Goal: Task Accomplishment & Management: Manage account settings

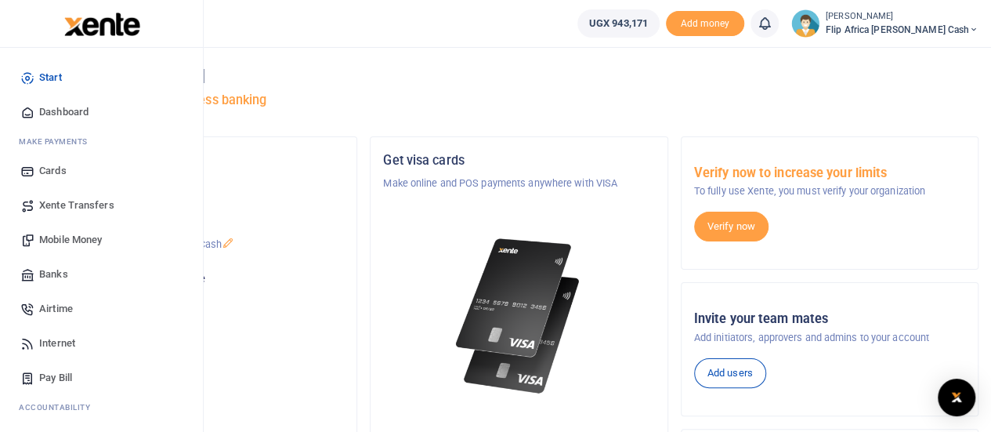
click at [65, 246] on span "Mobile Money" at bounding box center [70, 240] width 63 height 16
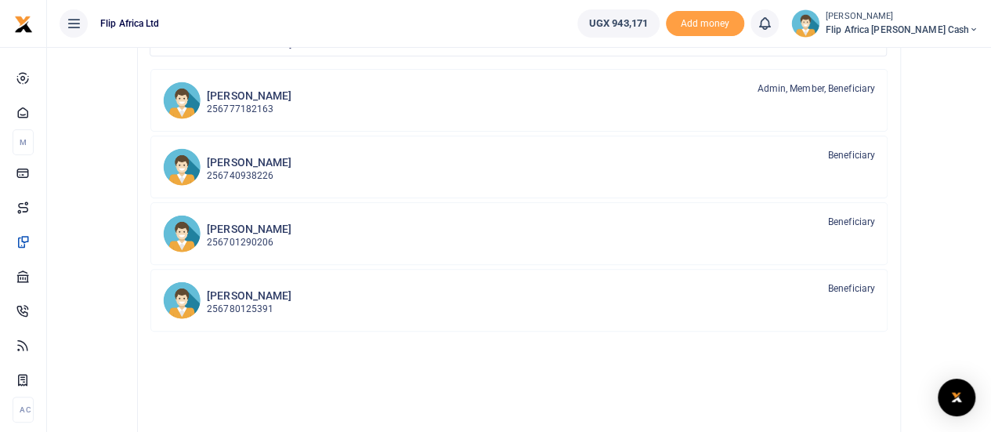
scroll to position [169, 0]
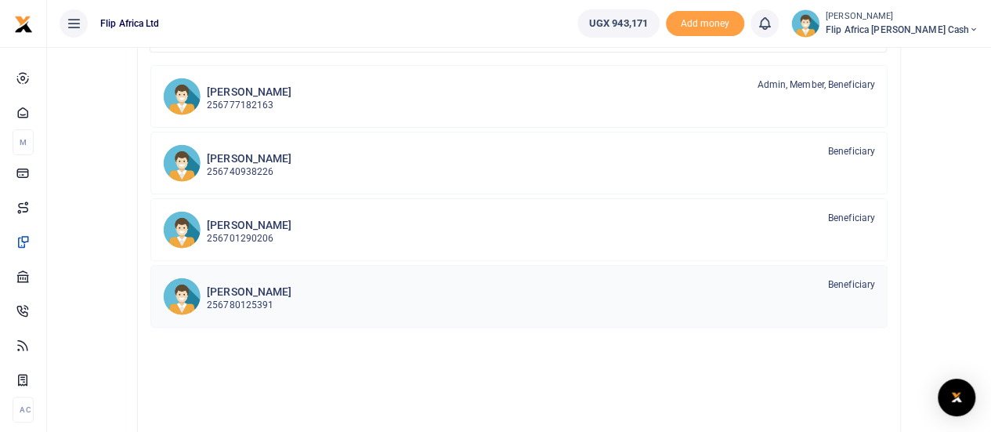
click at [243, 294] on h6 "Bagal Miika" at bounding box center [249, 291] width 85 height 13
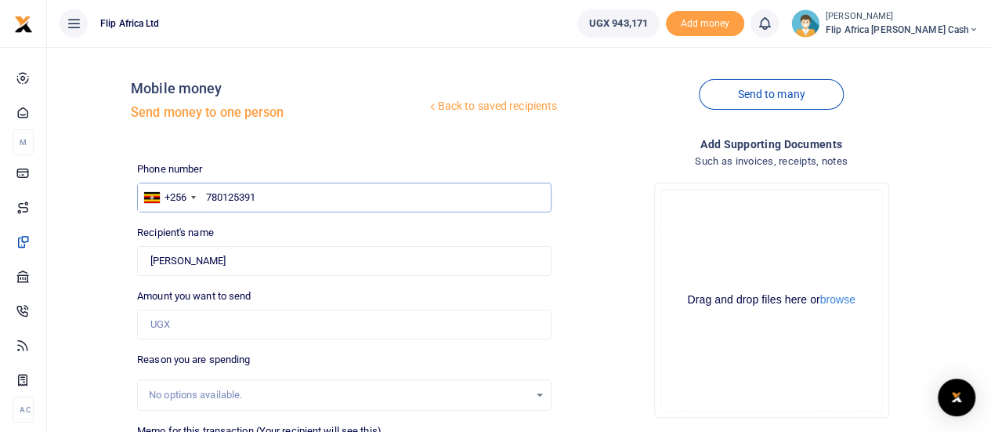
click at [276, 198] on input "780125391" at bounding box center [344, 197] width 414 height 30
type input "754807050"
click at [576, 287] on div "Drop your files here Drag and drop files here or browse Powered by Uppy" at bounding box center [771, 300] width 414 height 260
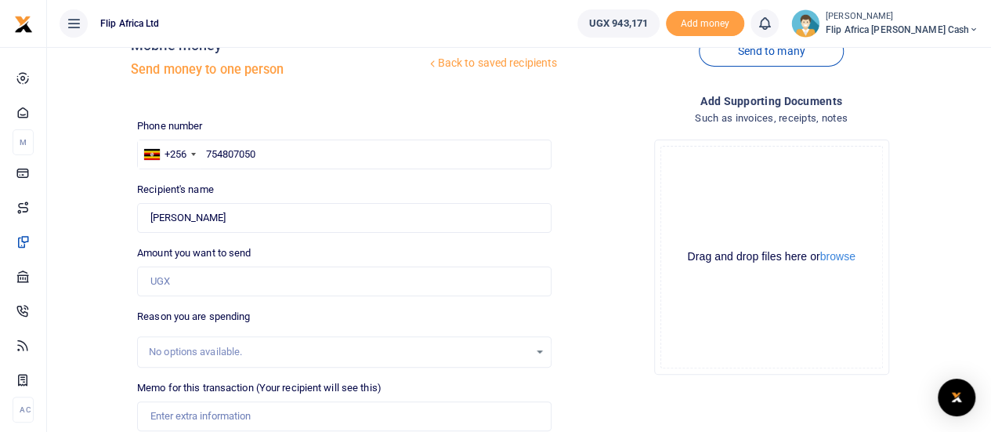
scroll to position [44, 0]
click at [206, 286] on input "Amount you want to send" at bounding box center [344, 281] width 414 height 30
type input "25,000"
click at [605, 311] on div "Drop your files here Drag and drop files here or browse Powered by Uppy" at bounding box center [771, 256] width 414 height 260
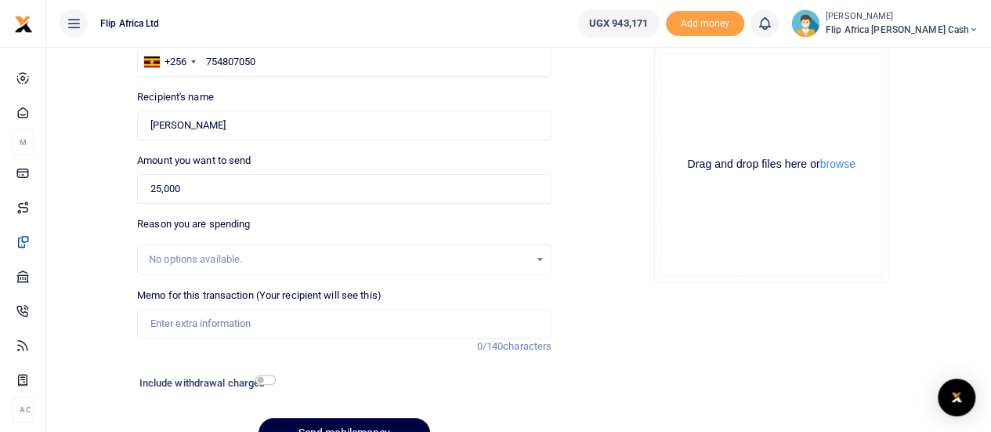
scroll to position [136, 0]
click at [209, 320] on input "Memo for this transaction (Your recipient will see this)" at bounding box center [344, 323] width 414 height 30
type input "Staff Airtime"
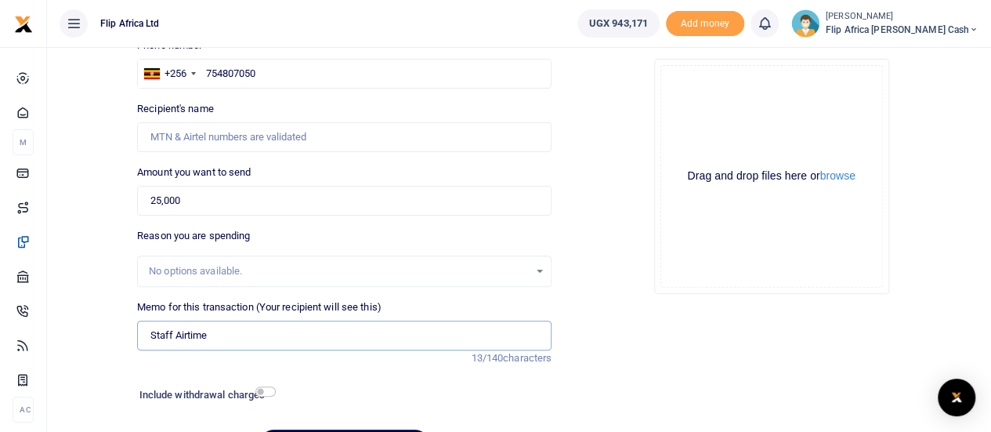
scroll to position [128, 0]
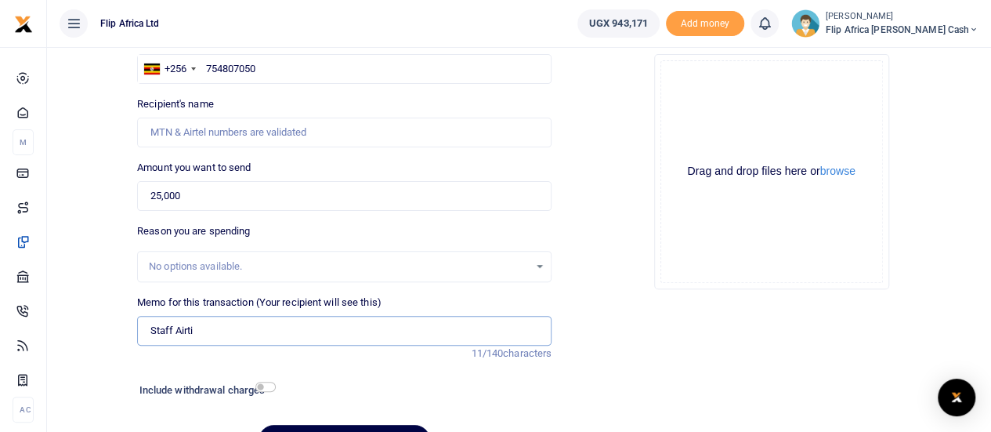
type input "Staff Airtime"
click at [188, 193] on input "25,000" at bounding box center [344, 196] width 414 height 30
type input "20,000"
click at [649, 240] on div "Drop your files here Drag and drop files here or browse Powered by Uppy" at bounding box center [771, 172] width 414 height 260
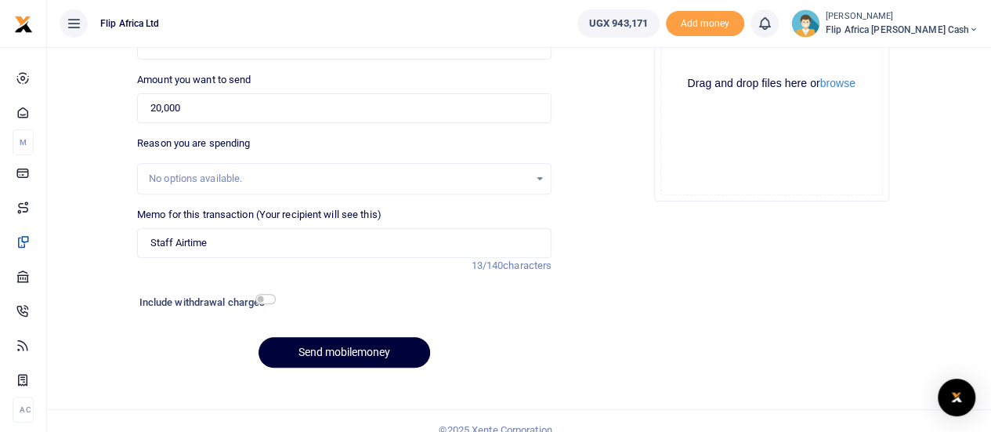
click at [331, 347] on button "Send mobilemoney" at bounding box center [344, 352] width 172 height 31
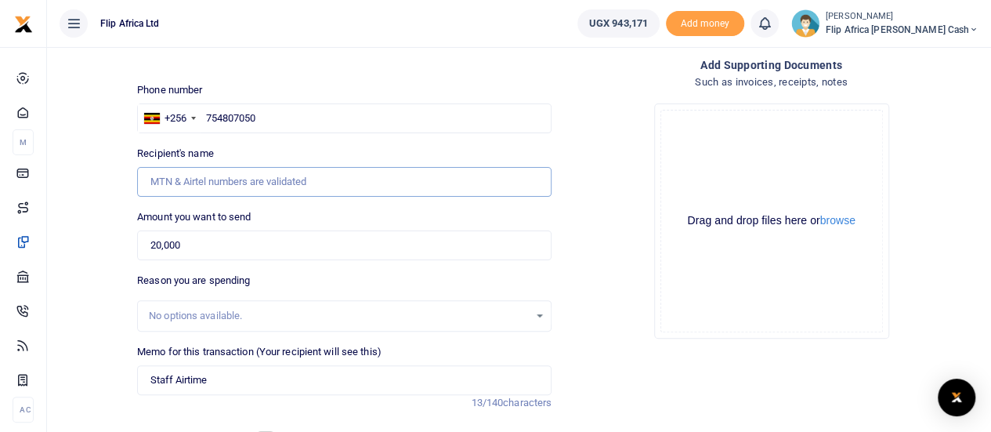
scroll to position [78, 0]
click at [271, 129] on input "754807050" at bounding box center [344, 119] width 414 height 30
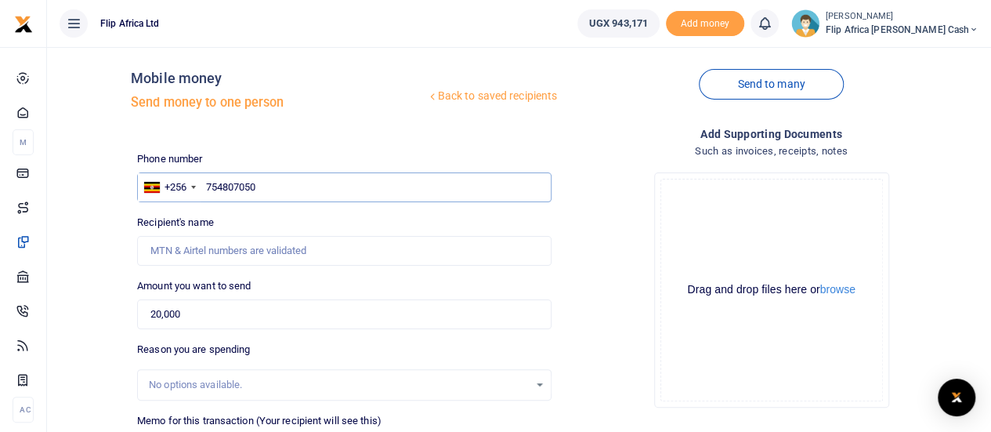
scroll to position [9, 0]
click at [239, 242] on input "Recipient's name" at bounding box center [344, 252] width 414 height 30
click at [398, 250] on input "Recipient's name" at bounding box center [344, 252] width 414 height 30
click at [161, 255] on input "Recipient's name" at bounding box center [344, 252] width 414 height 30
type input "[PERSON_NAME]"
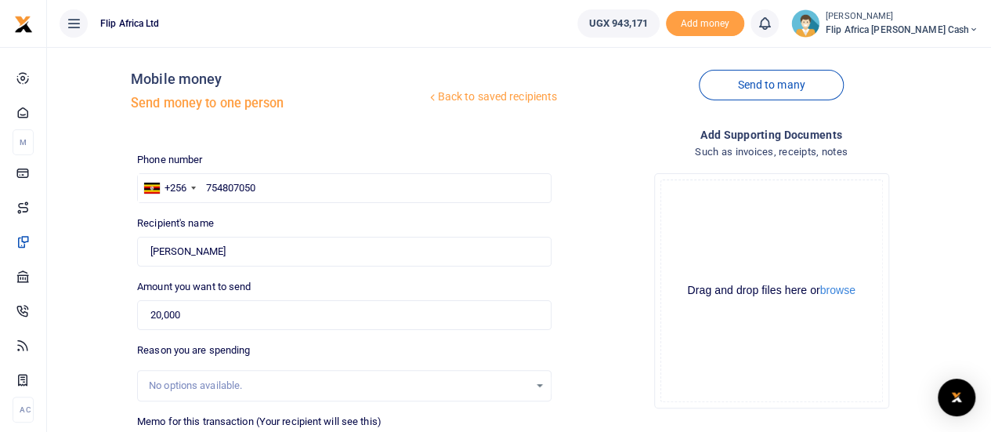
click at [527, 294] on div "Amount you want to send 20,000 Amount is required." at bounding box center [344, 304] width 414 height 51
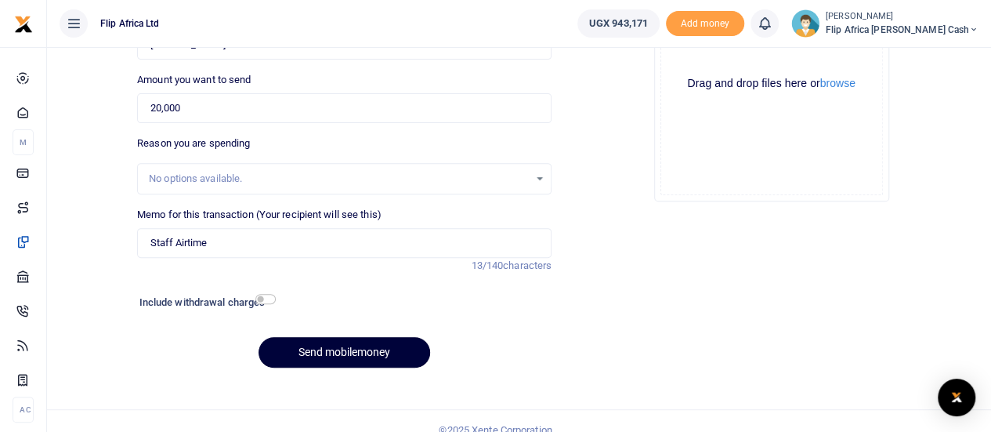
click at [363, 353] on button "Send mobilemoney" at bounding box center [344, 352] width 172 height 31
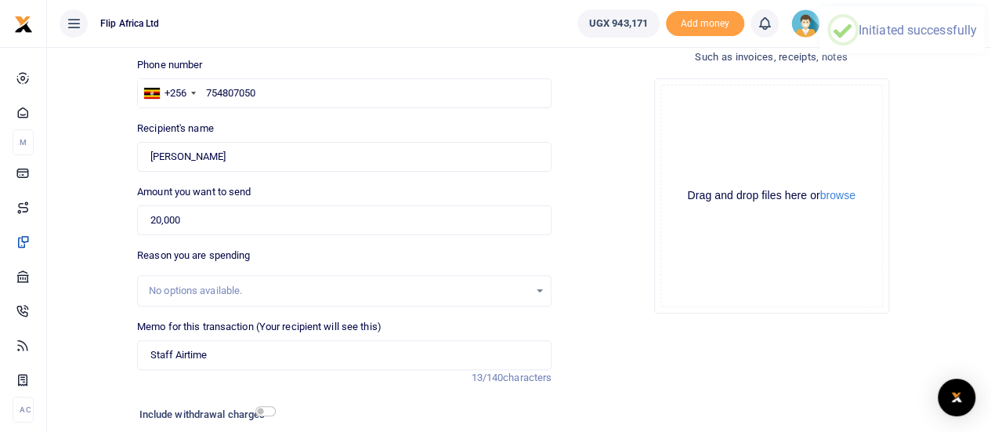
scroll to position [96, 0]
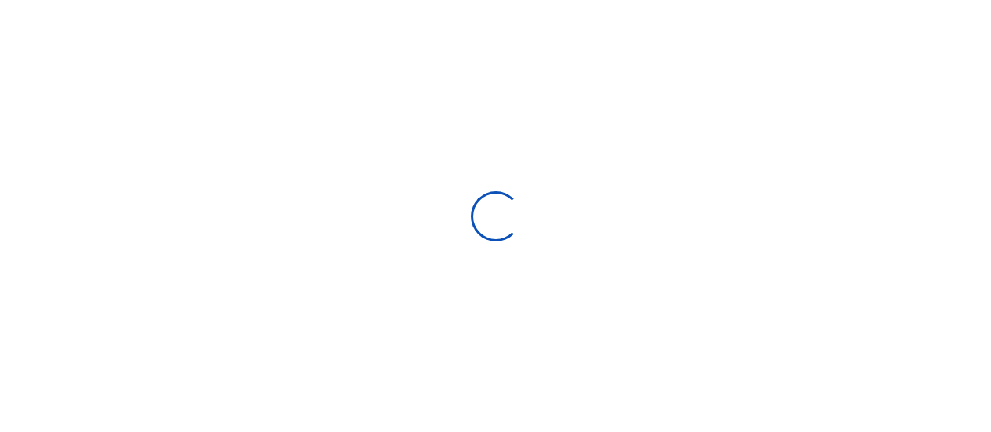
select select
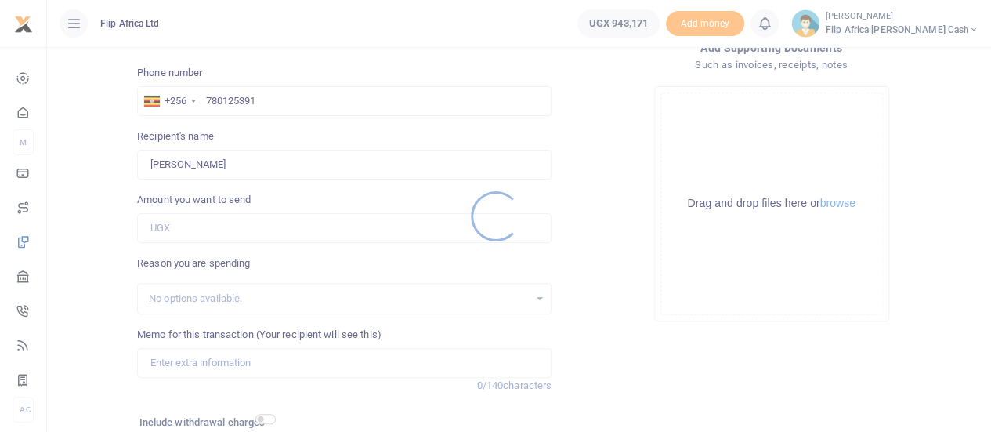
scroll to position [96, 0]
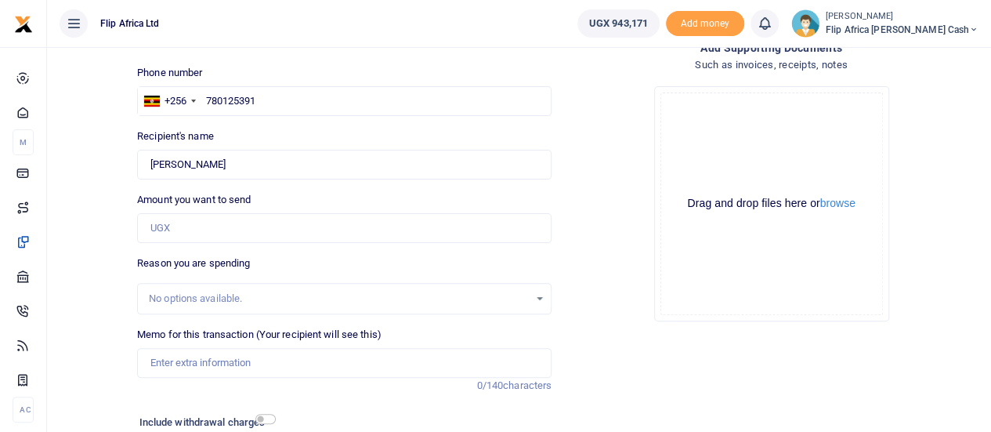
click at [772, 23] on icon at bounding box center [765, 23] width 16 height 17
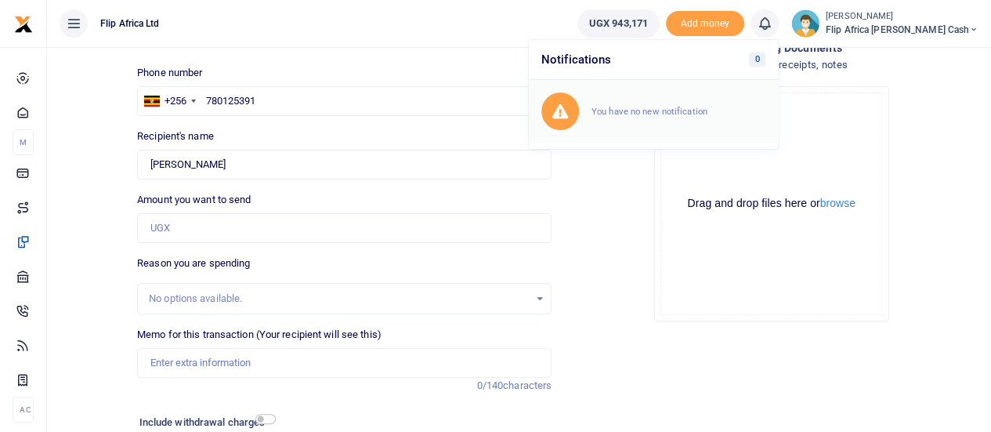
click at [680, 99] on div "You have no new notification" at bounding box center [653, 111] width 224 height 38
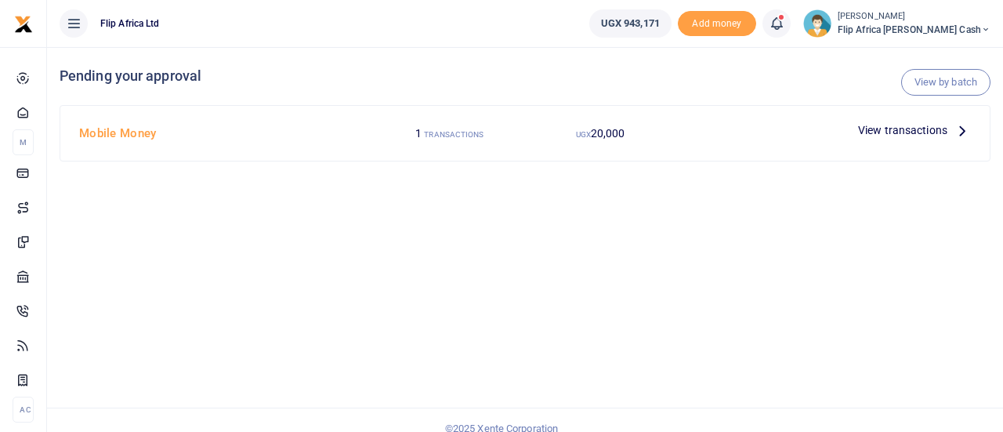
click at [784, 26] on icon at bounding box center [776, 23] width 16 height 17
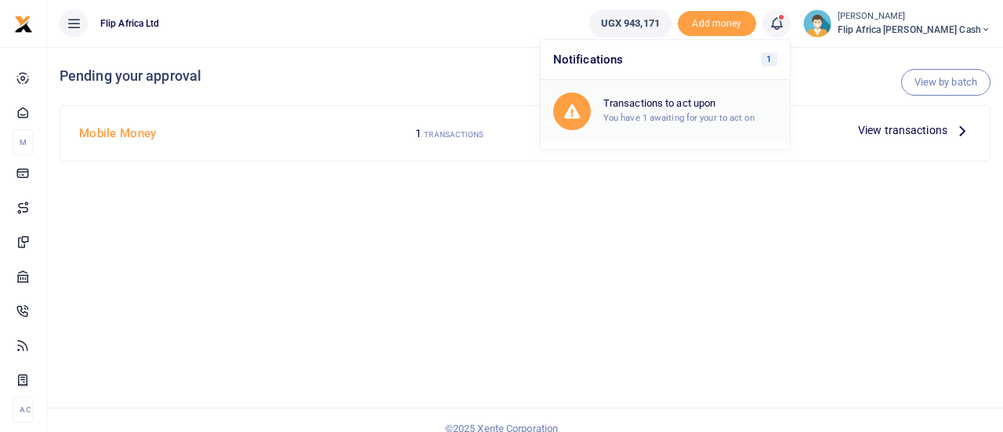
click at [695, 104] on h6 "Transactions to act upon" at bounding box center [690, 103] width 174 height 13
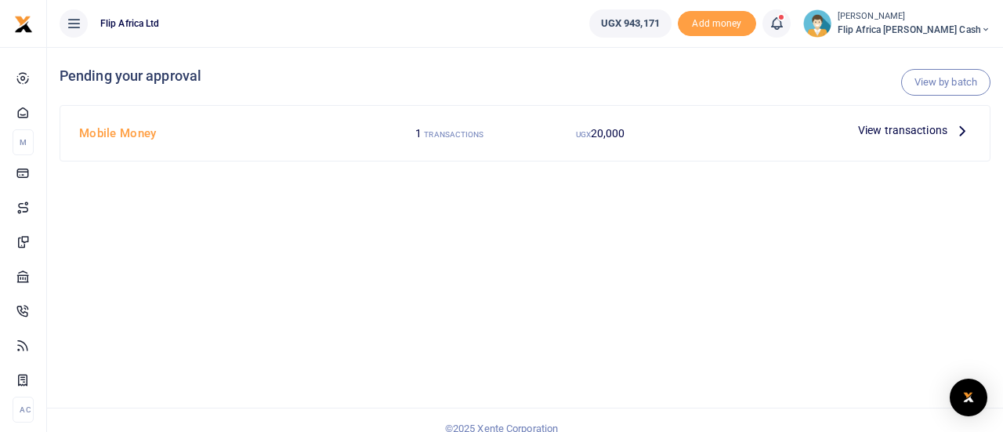
click at [901, 132] on span "View transactions" at bounding box center [902, 129] width 89 height 17
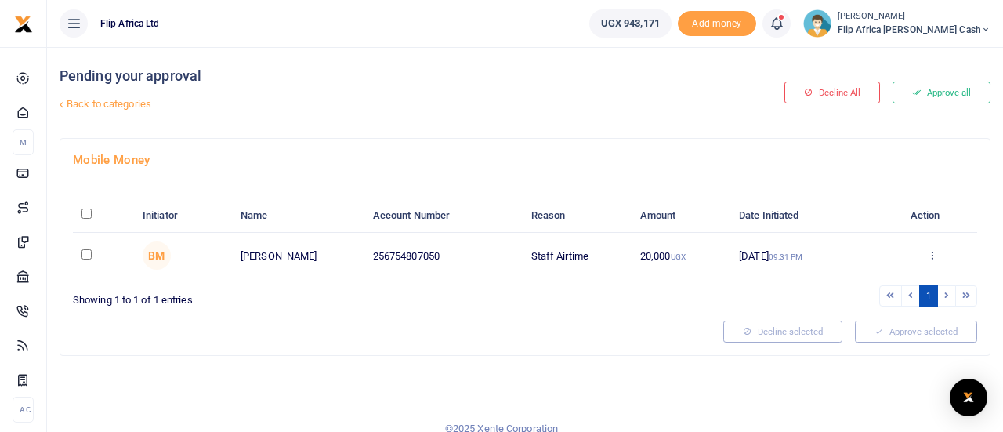
click at [924, 250] on div "Approve Decline Details" at bounding box center [932, 256] width 72 height 16
click at [933, 258] on icon at bounding box center [932, 254] width 10 height 11
click at [872, 286] on link "Approve" at bounding box center [875, 280] width 124 height 22
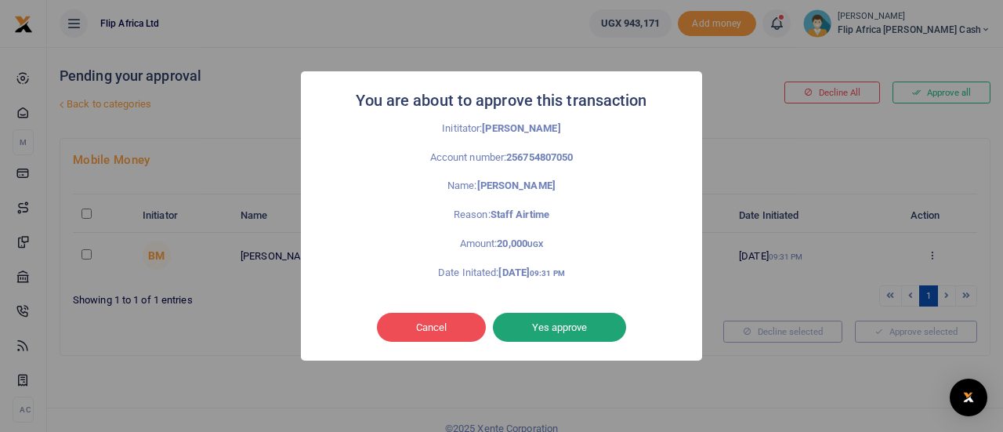
click at [616, 334] on button "Yes approve" at bounding box center [559, 328] width 133 height 30
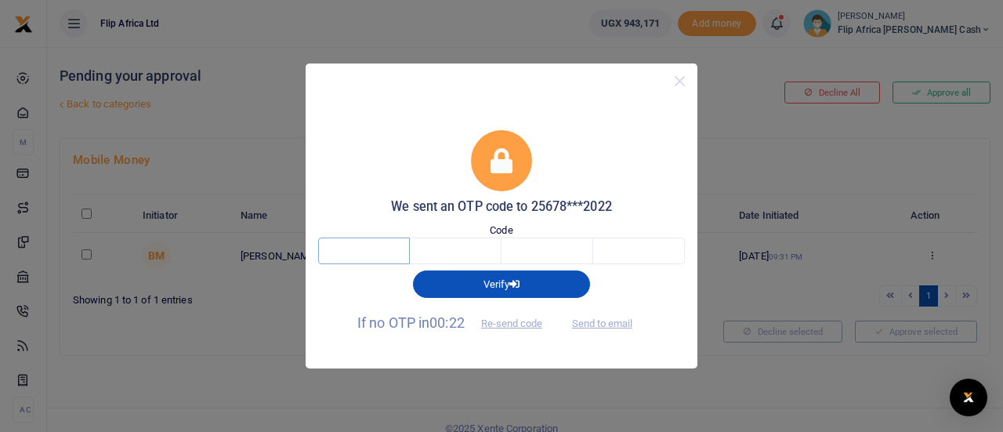
click at [345, 248] on input "text" at bounding box center [364, 250] width 92 height 27
click at [673, 80] on button "Close" at bounding box center [679, 81] width 23 height 23
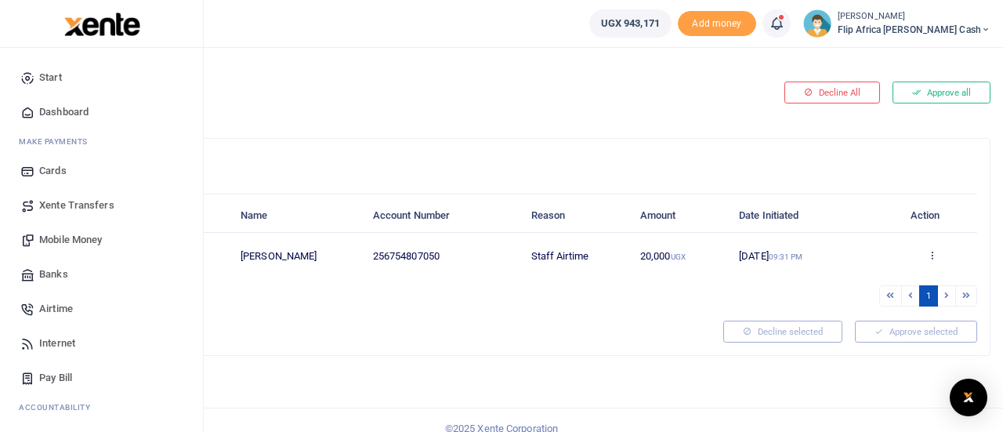
click at [63, 242] on span "Mobile Money" at bounding box center [70, 240] width 63 height 16
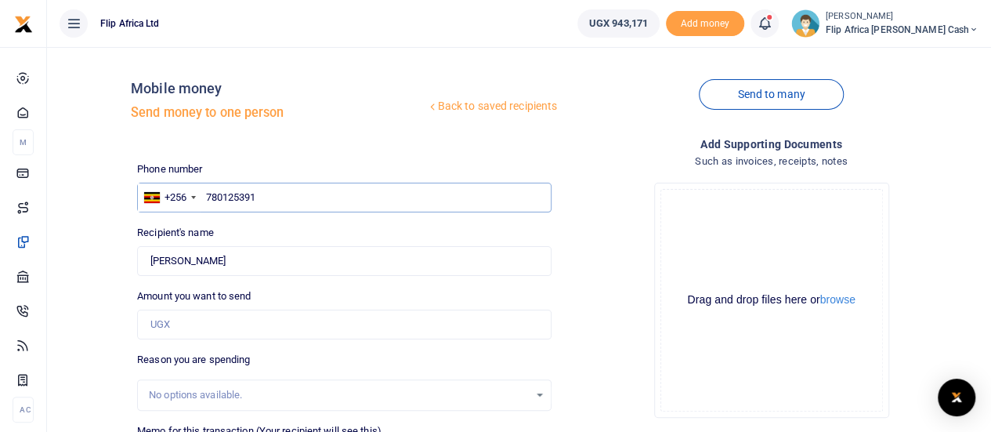
click at [280, 191] on input "780125391" at bounding box center [344, 197] width 414 height 30
type input "754787050"
click at [392, 256] on input "[PERSON_NAME]" at bounding box center [344, 261] width 414 height 30
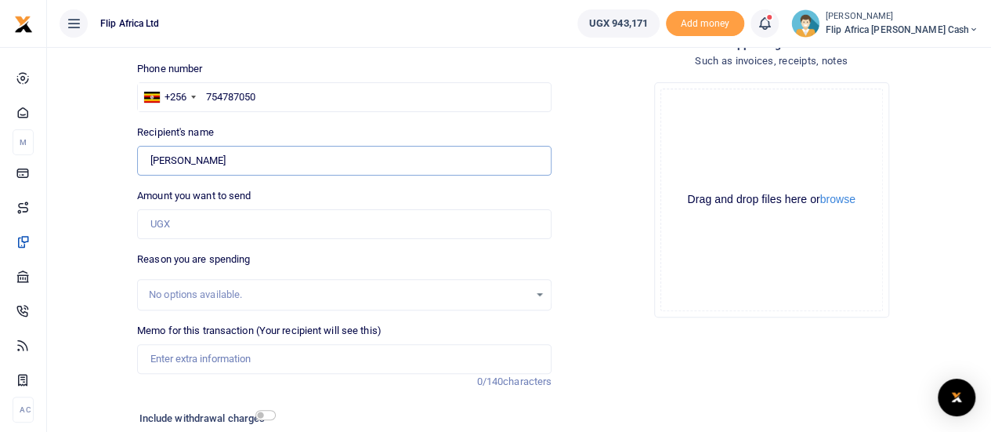
scroll to position [101, 0]
click at [204, 224] on input "Amount you want to send" at bounding box center [344, 223] width 414 height 30
type input "2"
type input "Patricia Adera"
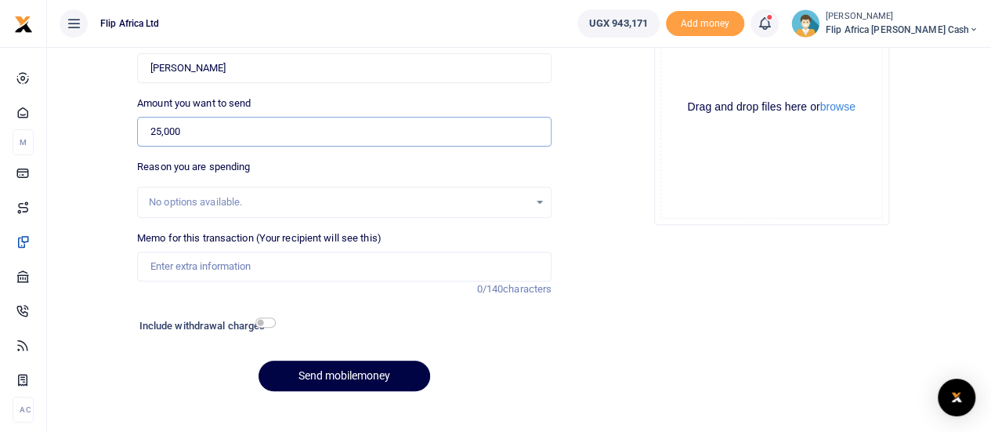
scroll to position [199, 0]
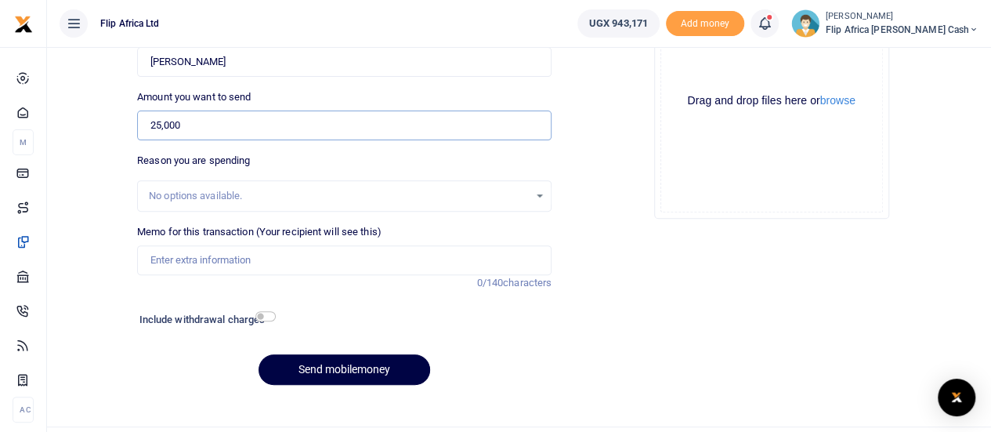
type input "25,000"
click at [170, 256] on input "Memo for this transaction (Your recipient will see this)" at bounding box center [344, 260] width 414 height 30
type input "Staff Airtime"
click at [343, 370] on button "Send mobilemoney" at bounding box center [344, 369] width 172 height 31
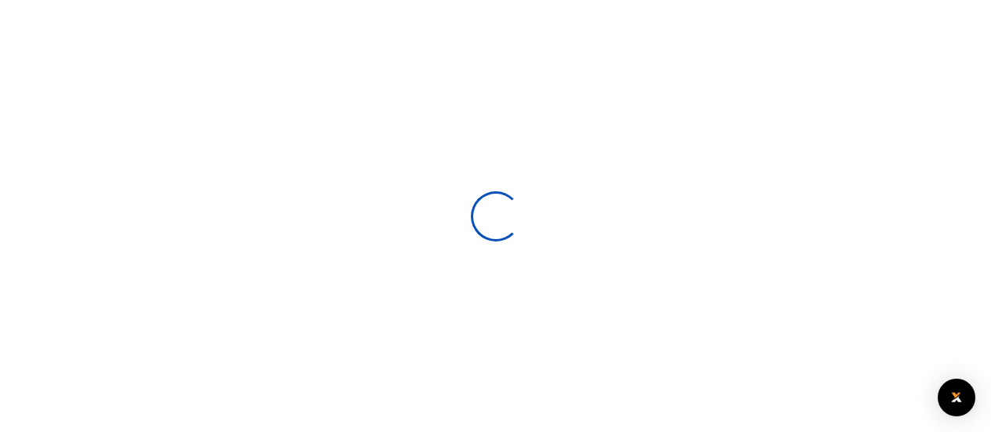
scroll to position [199, 0]
select select
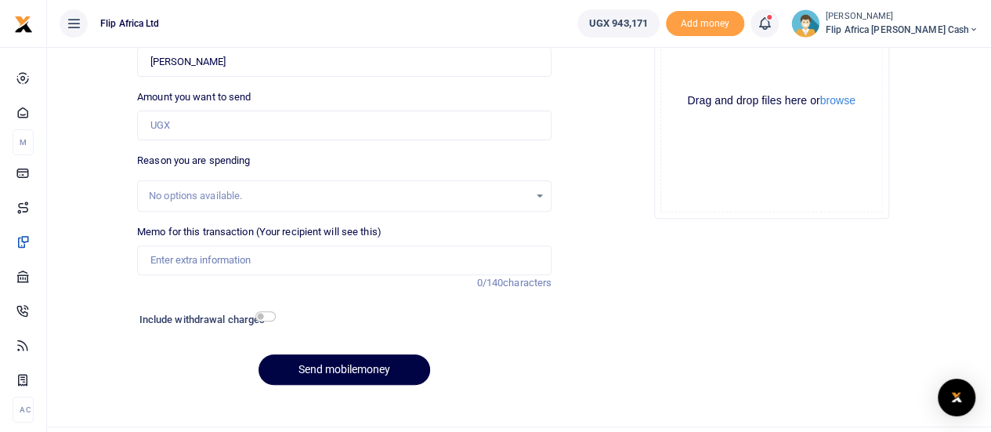
click at [772, 27] on icon at bounding box center [765, 23] width 16 height 17
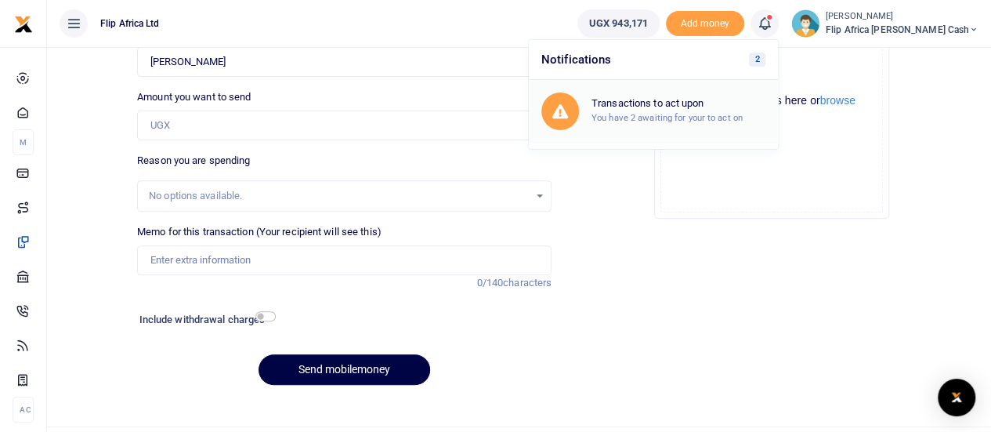
click at [666, 106] on h6 "Transactions to act upon" at bounding box center [678, 103] width 174 height 13
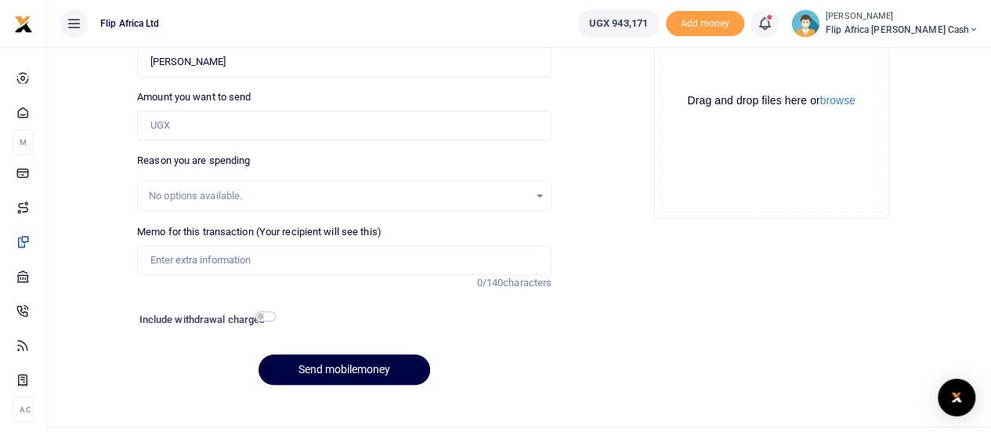
click at [772, 26] on icon at bounding box center [765, 23] width 16 height 17
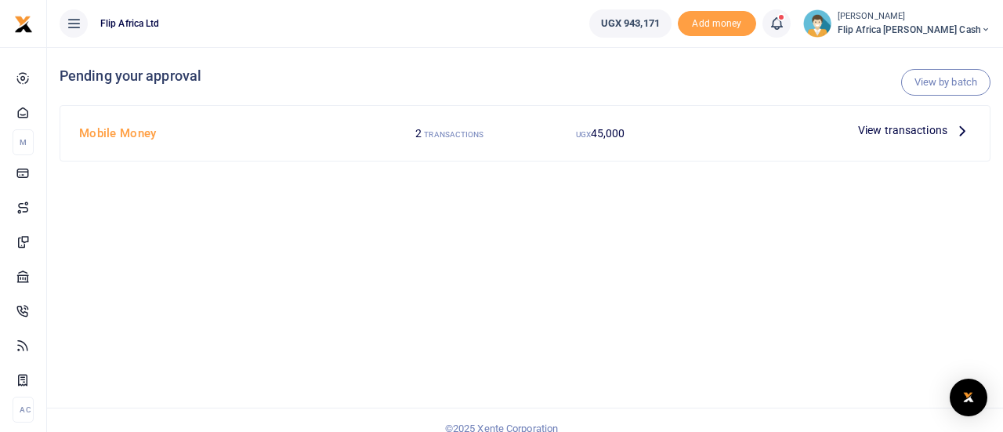
click at [581, 137] on small "UGX" at bounding box center [583, 134] width 15 height 9
click at [894, 131] on span "View transactions" at bounding box center [902, 129] width 89 height 17
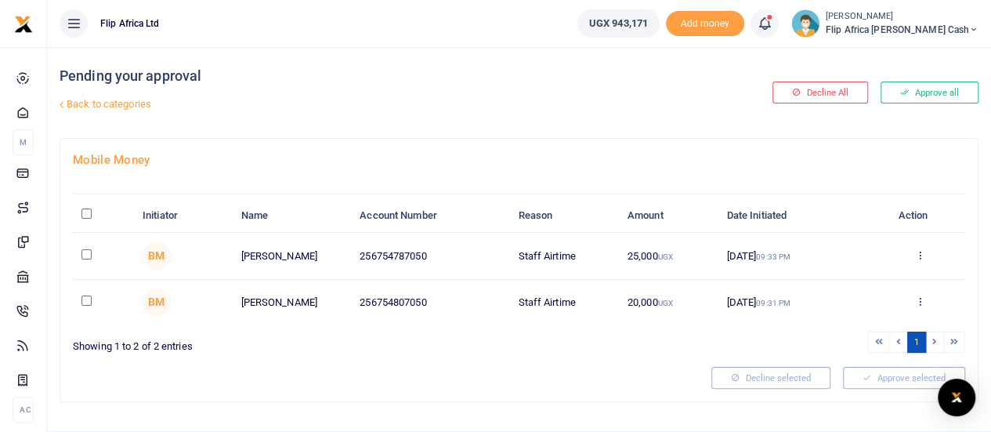
click at [920, 298] on icon at bounding box center [920, 300] width 10 height 11
click at [847, 351] on link "Decline" at bounding box center [862, 362] width 124 height 22
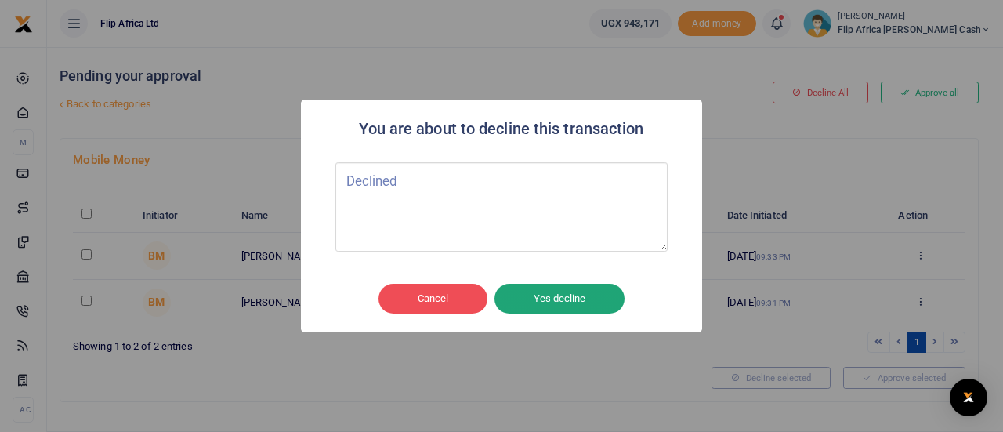
type textarea "Declined"
click at [551, 298] on button "Yes decline" at bounding box center [559, 299] width 130 height 30
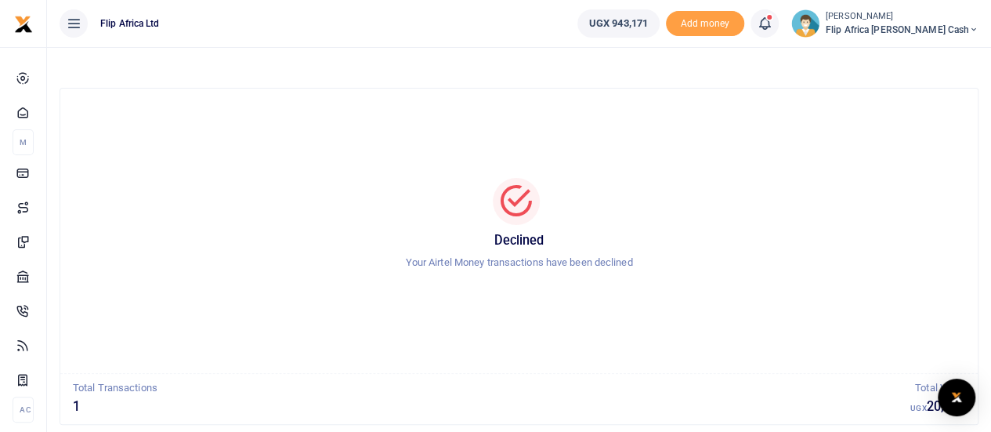
click at [772, 21] on icon at bounding box center [765, 23] width 16 height 17
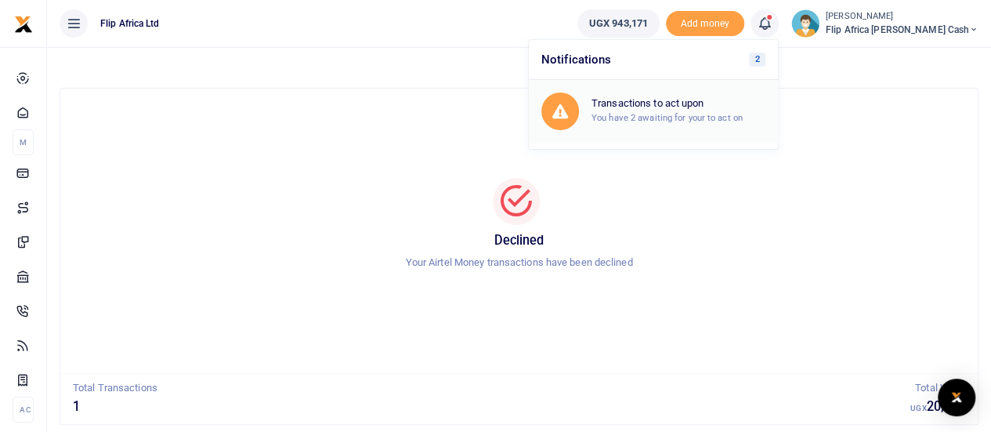
click at [691, 112] on small "You have 2 awaiting for your to act on" at bounding box center [666, 117] width 151 height 11
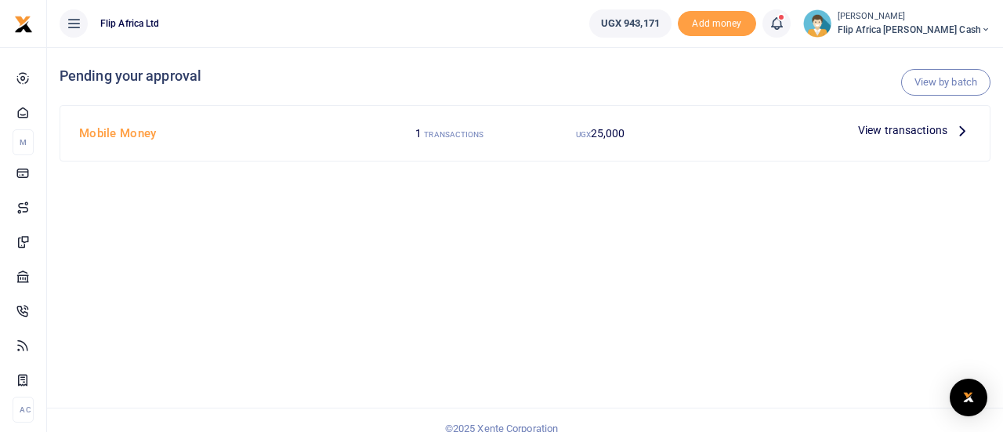
click at [876, 126] on span "View transactions" at bounding box center [902, 129] width 89 height 17
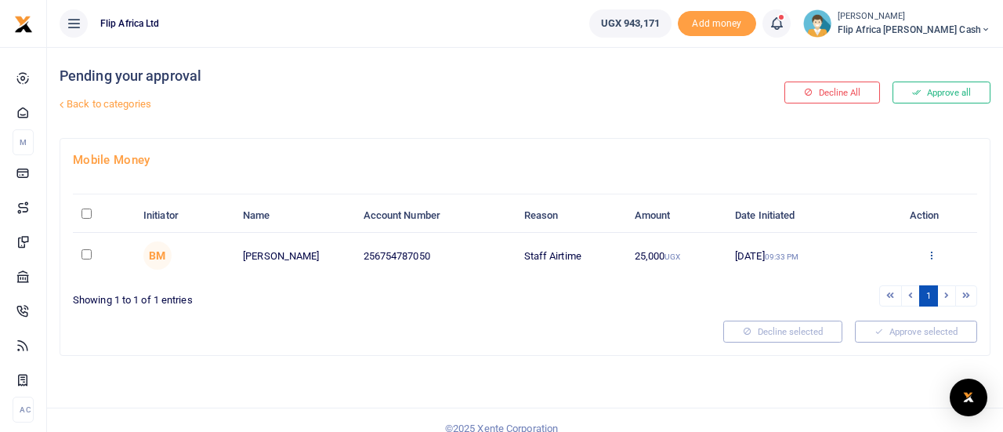
click at [930, 252] on icon at bounding box center [931, 254] width 10 height 11
click at [851, 315] on link "Decline" at bounding box center [874, 316] width 124 height 22
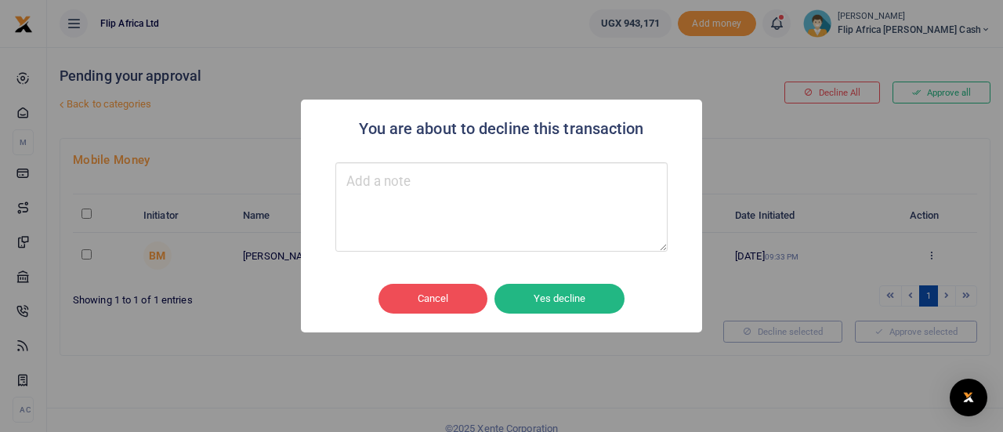
click at [418, 194] on textarea "Type your message here" at bounding box center [501, 206] width 332 height 89
type textarea "Declined"
click at [558, 292] on button "Yes decline" at bounding box center [559, 299] width 130 height 30
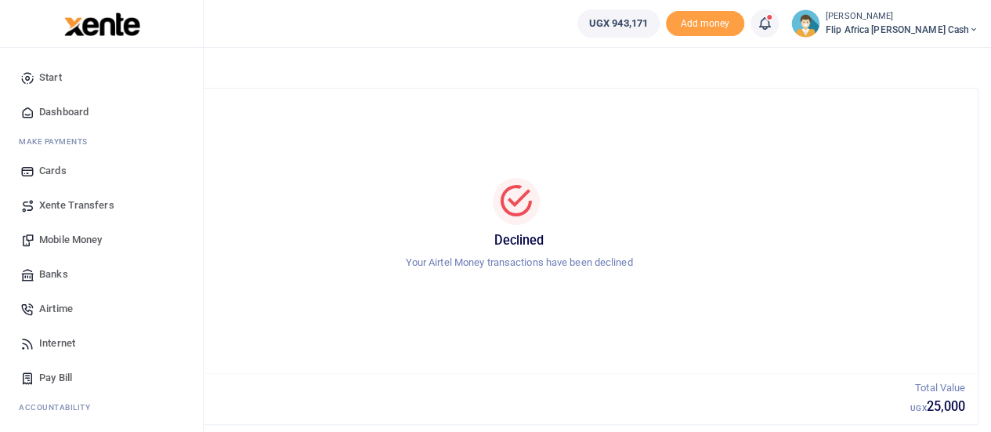
click at [60, 245] on span "Mobile Money" at bounding box center [70, 240] width 63 height 16
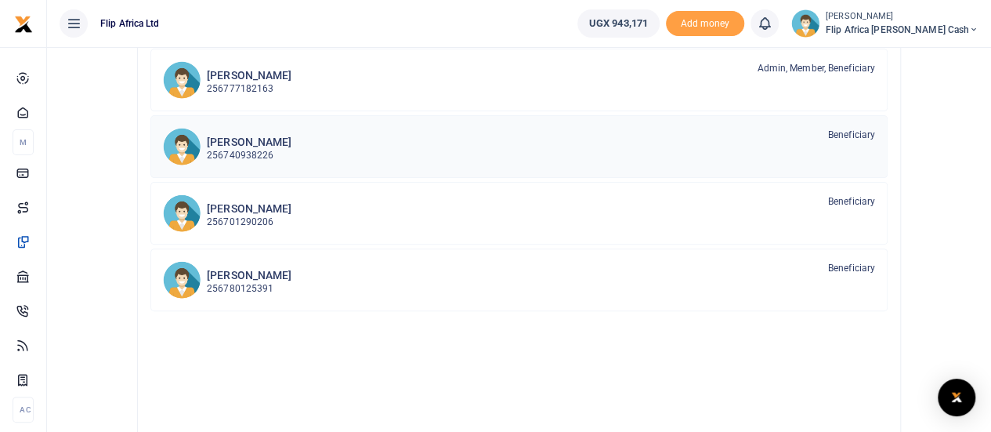
scroll to position [186, 0]
click at [834, 129] on span "Beneficiary" at bounding box center [851, 134] width 47 height 14
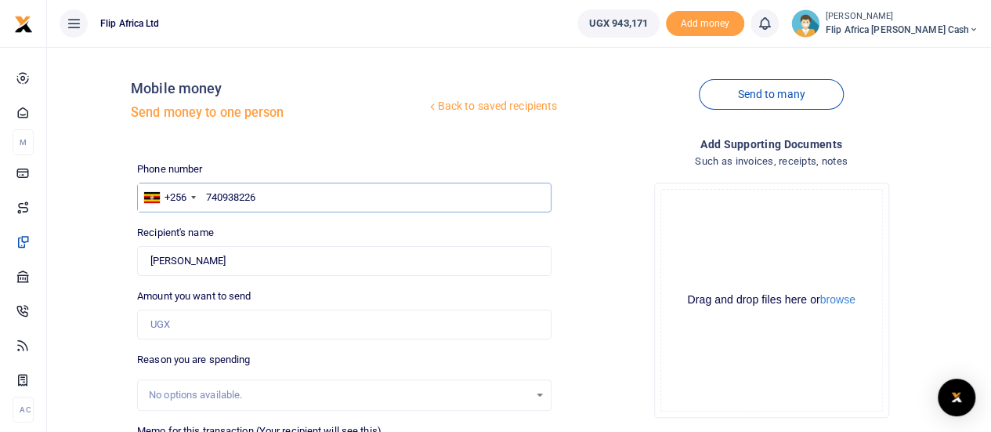
click at [277, 200] on input "740938226" at bounding box center [344, 197] width 414 height 30
type input "74807050"
click at [367, 262] on input "Yvonne Mworozi" at bounding box center [344, 261] width 414 height 30
click at [174, 315] on input "Amount you want to send" at bounding box center [344, 324] width 414 height 30
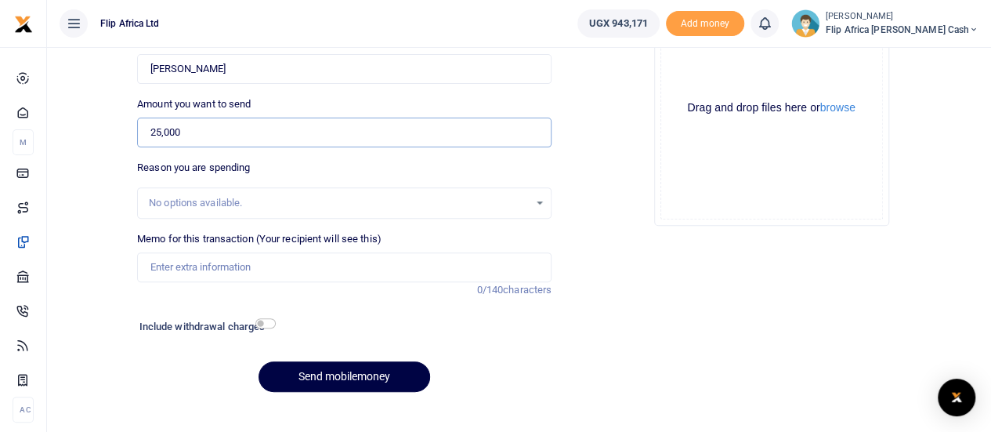
scroll to position [195, 0]
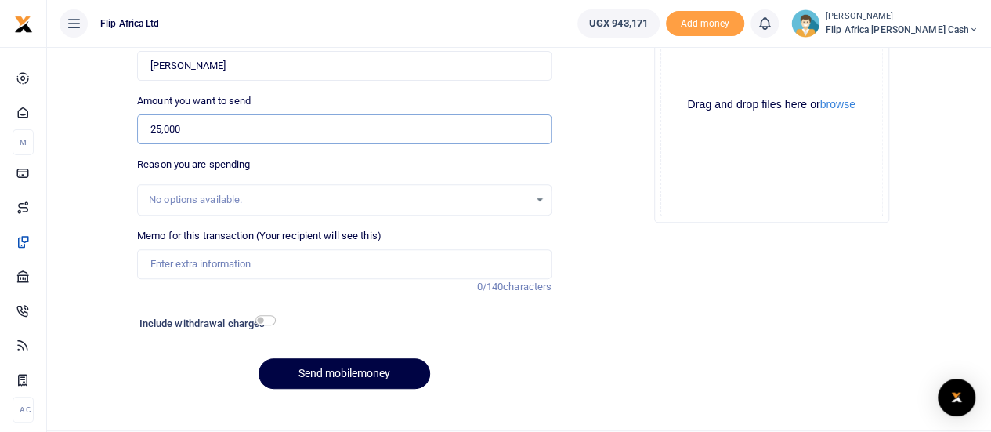
type input "25,000"
click at [183, 257] on input "Memo for this transaction (Your recipient will see this)" at bounding box center [344, 264] width 414 height 30
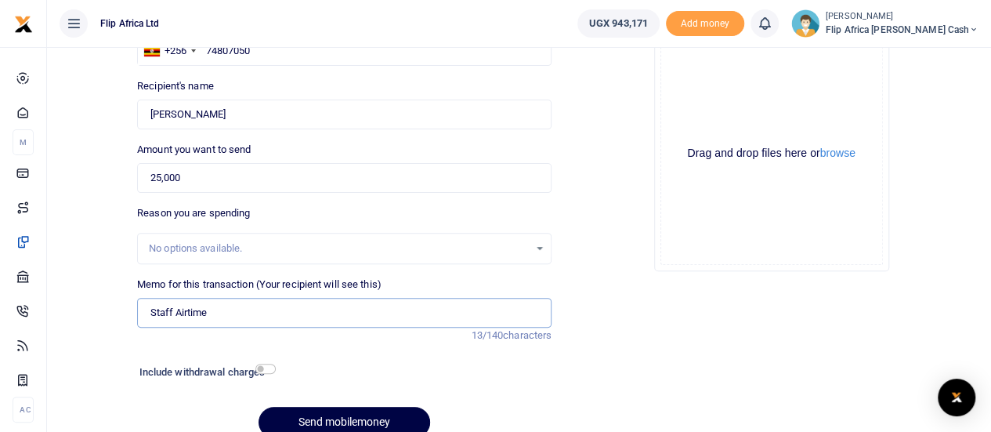
scroll to position [145, 0]
click at [196, 310] on input "Staff Airtime" at bounding box center [344, 314] width 414 height 30
type input "Staff Data"
click at [666, 268] on div "Drop your files here Drag and drop files here or browse Powered by Uppy" at bounding box center [771, 154] width 233 height 233
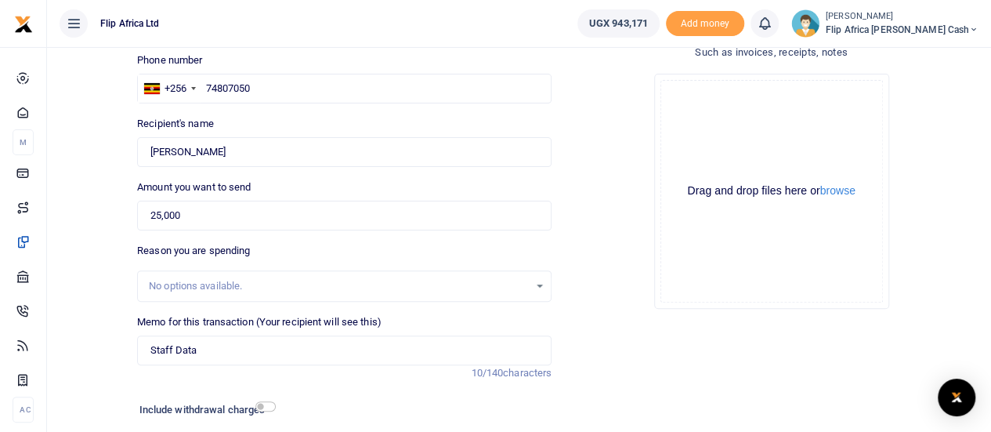
scroll to position [110, 0]
click at [395, 209] on input "25,000" at bounding box center [344, 215] width 414 height 30
click at [213, 153] on input "Yvonne Mworozi" at bounding box center [344, 151] width 414 height 30
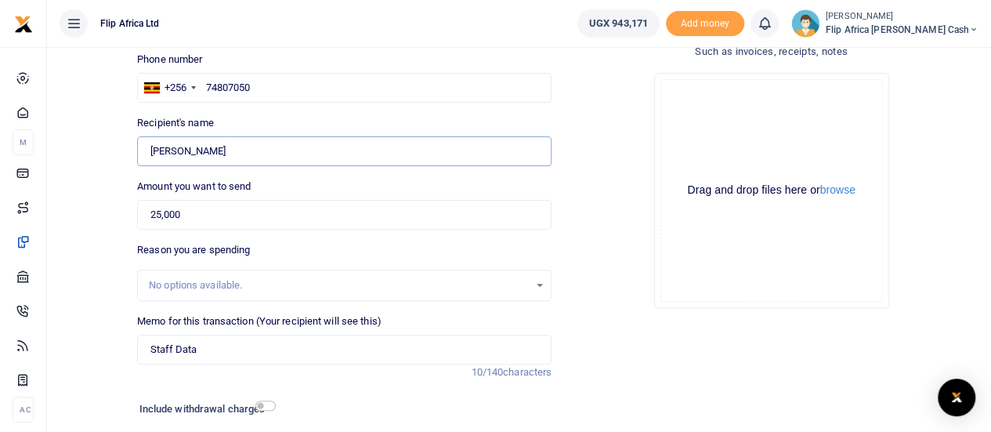
click at [213, 153] on input "Yvonne Mworozi" at bounding box center [344, 151] width 414 height 30
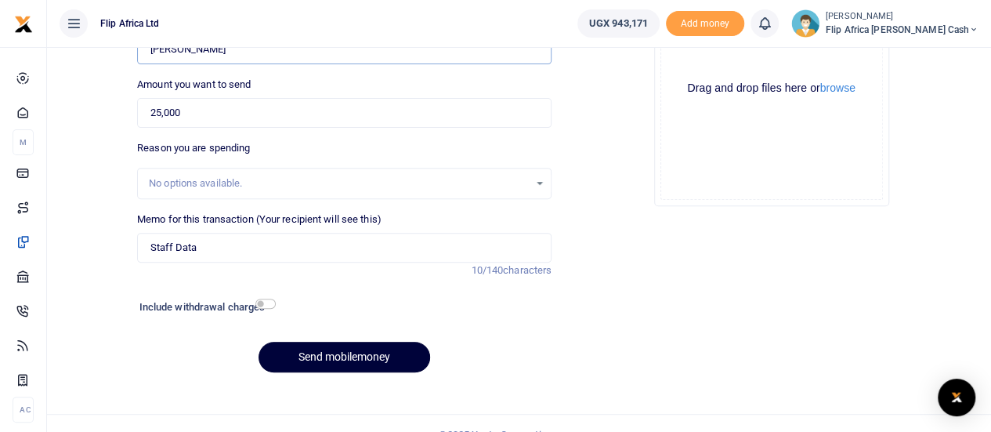
scroll to position [216, 0]
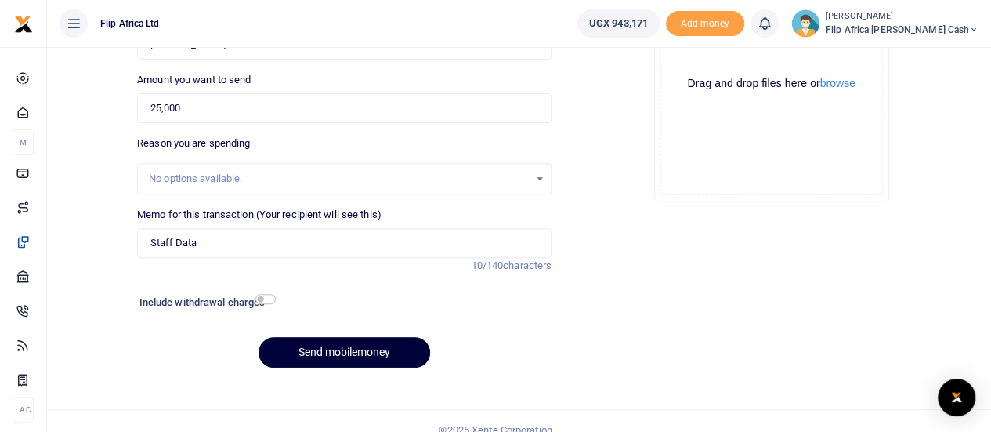
click at [327, 355] on button "Send mobilemoney" at bounding box center [344, 352] width 172 height 31
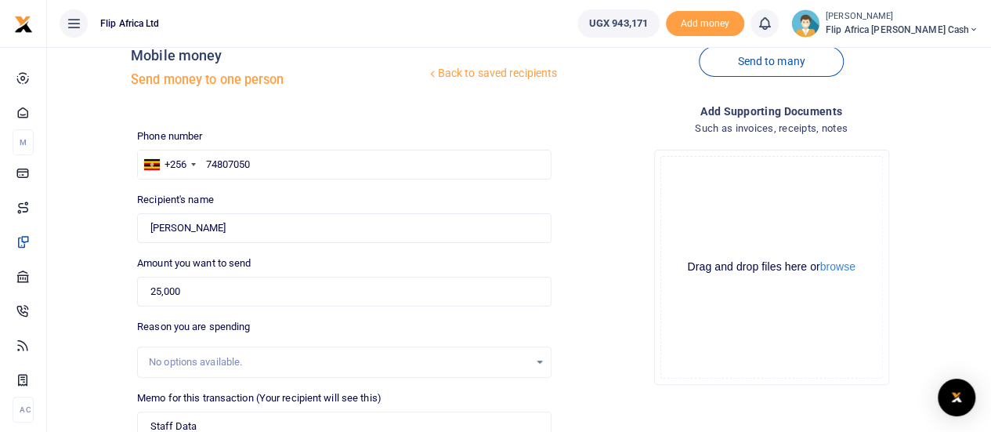
scroll to position [27, 0]
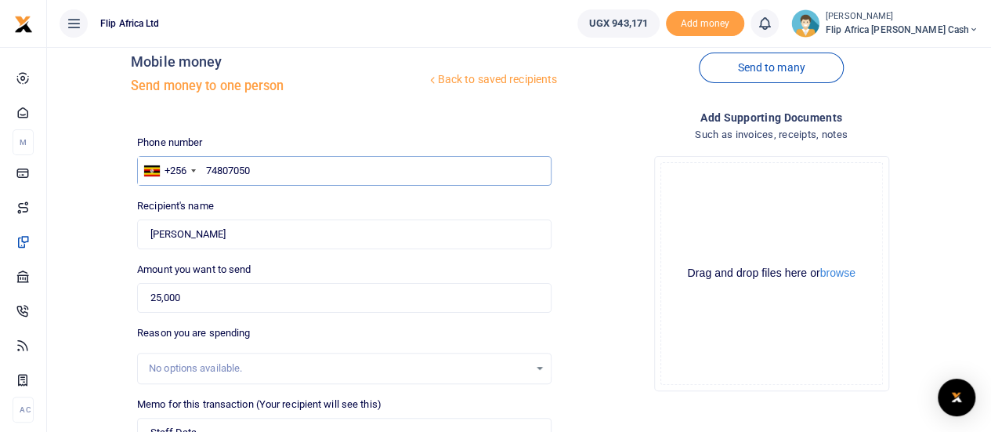
click at [269, 175] on input "74807050" at bounding box center [344, 171] width 414 height 30
click at [233, 233] on input "Yvonne Mworozi" at bounding box center [344, 234] width 414 height 30
type input "Y"
type input "[PERSON_NAME]"
click at [617, 292] on div "Drop your files here Drag and drop files here or browse Powered by Uppy" at bounding box center [771, 273] width 414 height 260
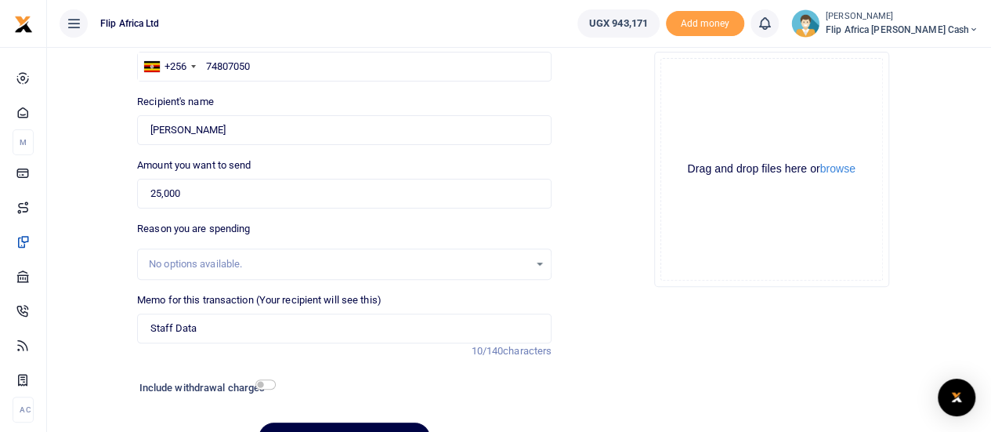
scroll to position [216, 0]
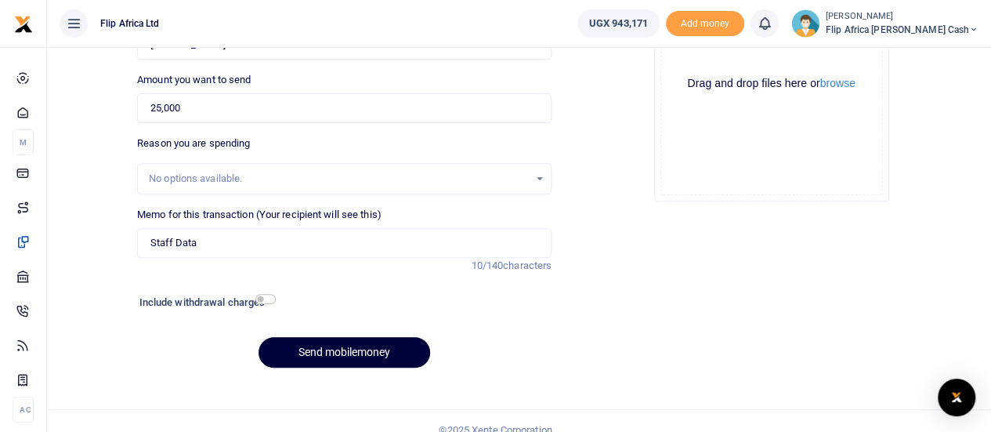
click at [313, 356] on button "Send mobilemoney" at bounding box center [344, 352] width 172 height 31
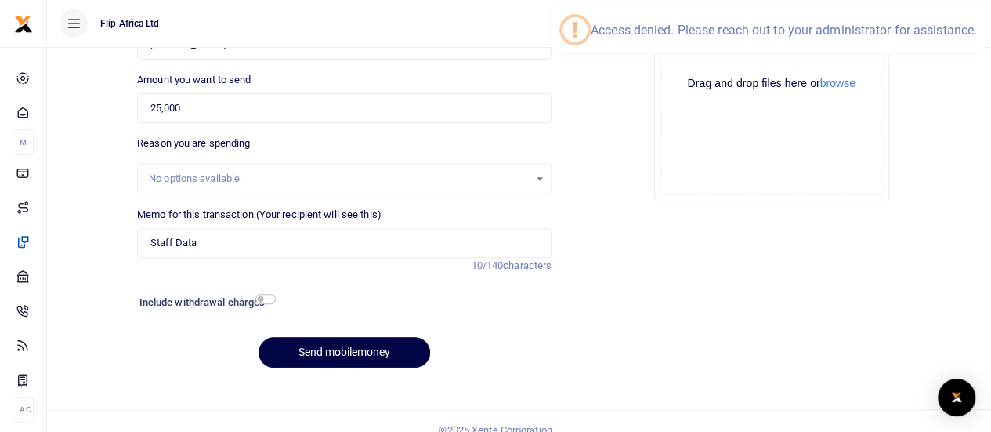
scroll to position [0, 0]
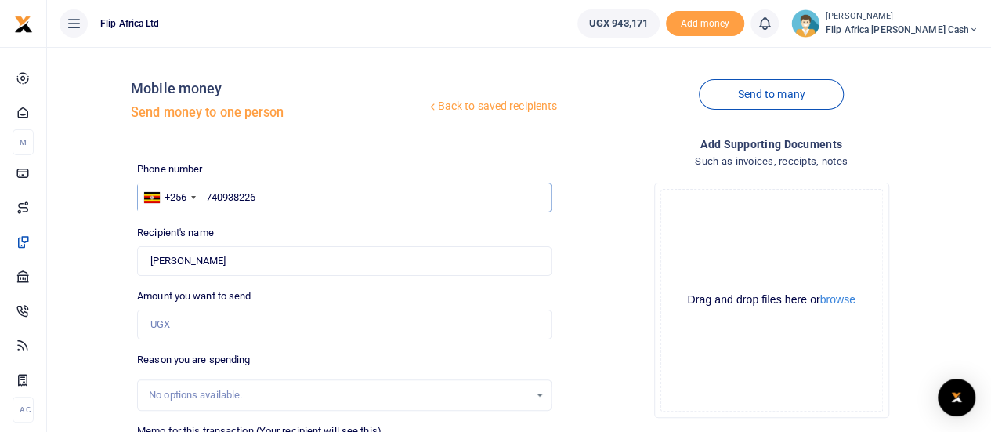
click at [276, 195] on input "740938226" at bounding box center [344, 197] width 414 height 30
type input "754807050"
click at [134, 276] on div "Phone number +256 Uganda +256 754807050 Phone is required. Recipient's name Yvo…" at bounding box center [344, 378] width 427 height 435
click at [107, 244] on div "Back to saved recipients Mobile money Send money to one person Send to many Pho…" at bounding box center [518, 328] width 931 height 537
type input "[PERSON_NAME]"
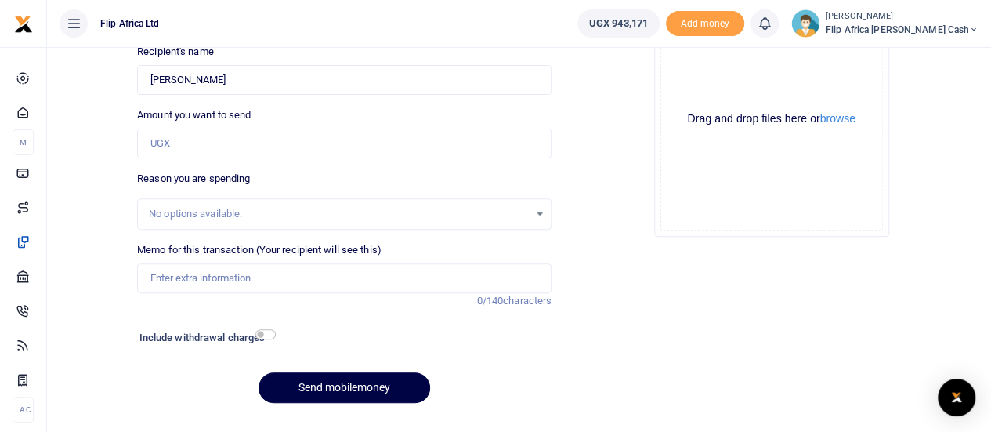
scroll to position [182, 0]
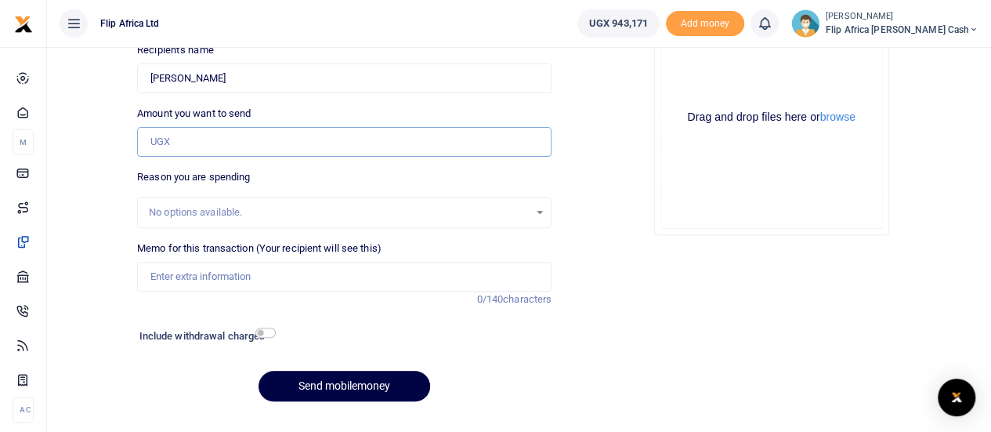
click at [186, 131] on input "Amount you want to send" at bounding box center [344, 142] width 414 height 30
type input "25,000"
click at [208, 278] on input "Memo for this transaction (Your recipient will see this)" at bounding box center [344, 277] width 414 height 30
type input "AD"
click at [627, 244] on div "Drop your files here Drag and drop files here or browse Powered by Uppy" at bounding box center [771, 117] width 414 height 260
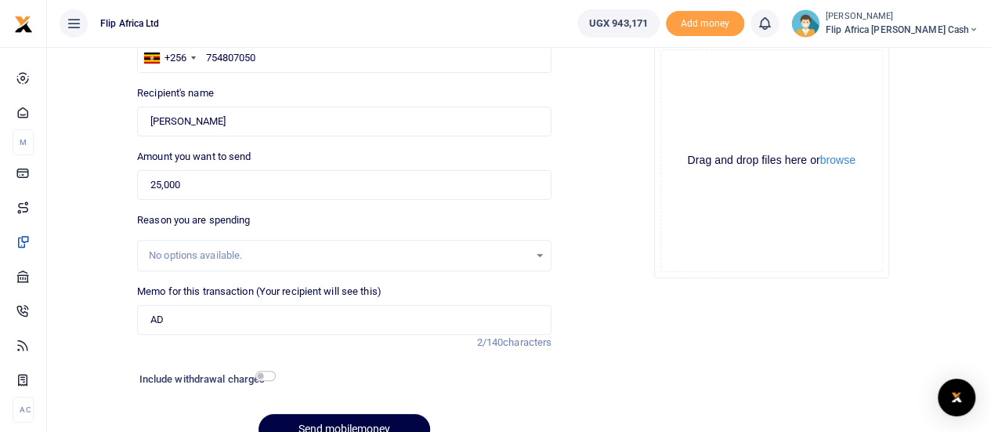
scroll to position [143, 0]
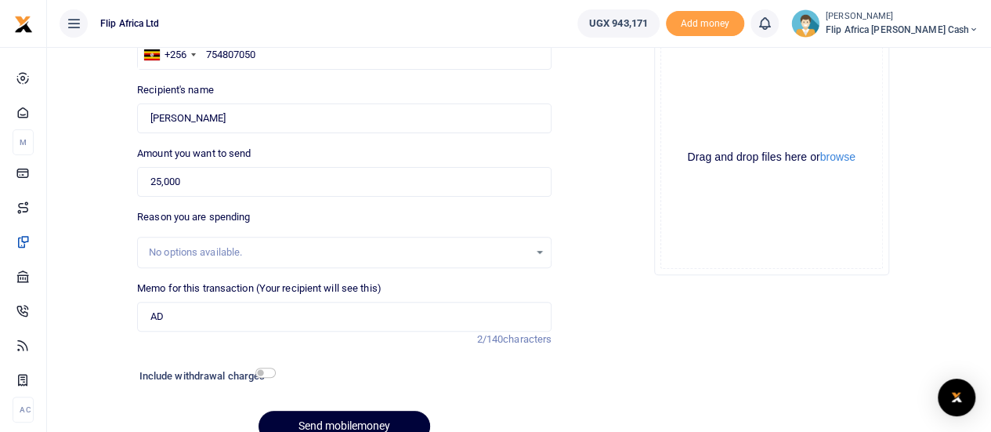
click at [346, 421] on button "Send mobilemoney" at bounding box center [344, 425] width 172 height 31
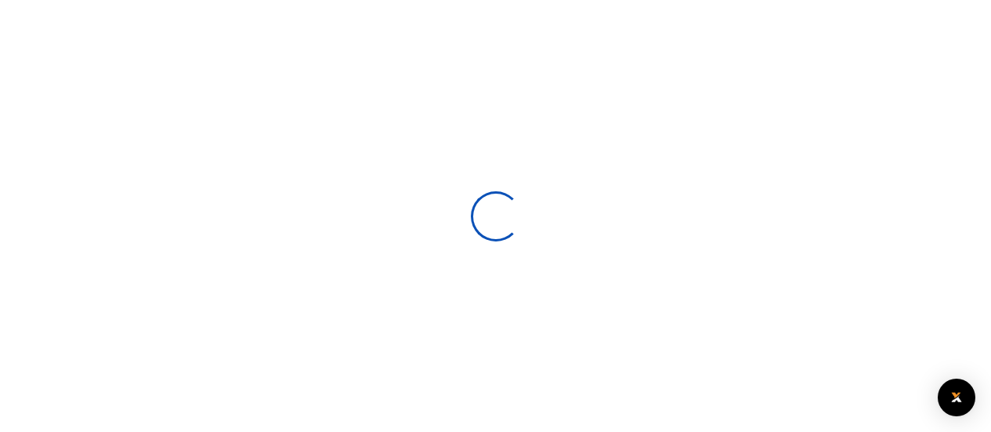
scroll to position [143, 0]
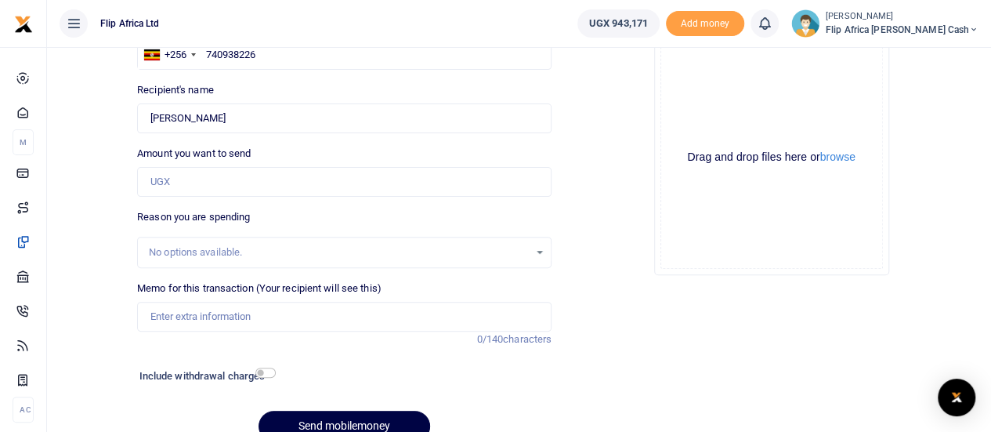
click at [772, 23] on icon at bounding box center [765, 23] width 16 height 17
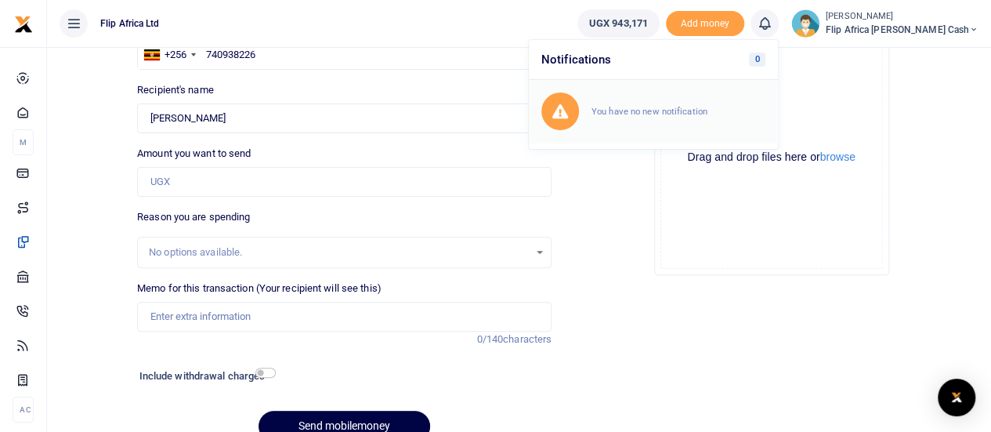
click at [688, 110] on small "You have no new notification" at bounding box center [649, 111] width 116 height 11
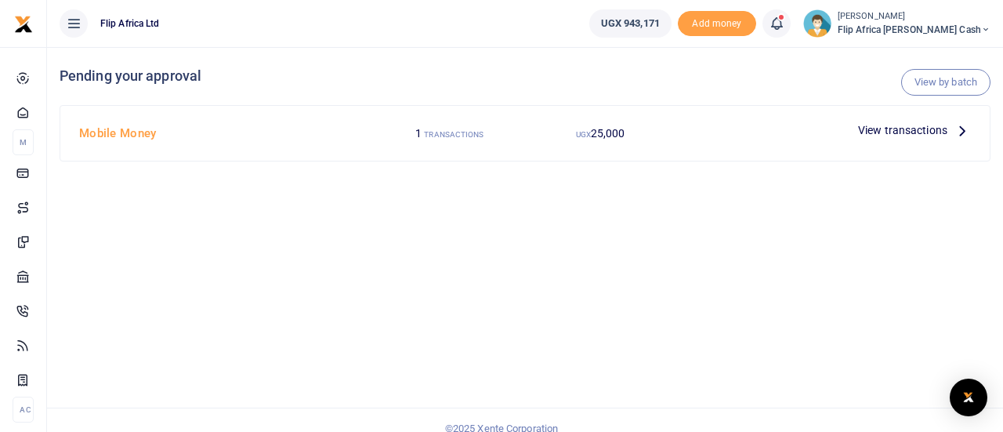
click at [784, 23] on icon at bounding box center [776, 23] width 16 height 17
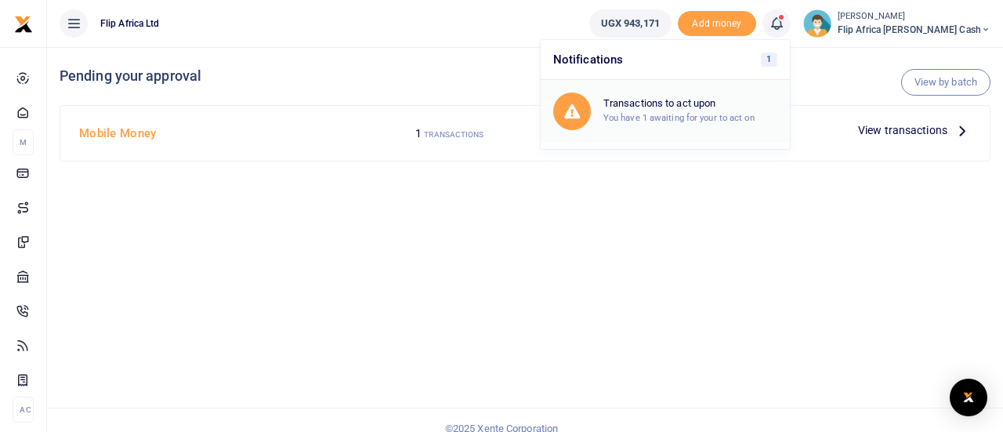
click at [733, 103] on h6 "Transactions to act upon" at bounding box center [690, 103] width 174 height 13
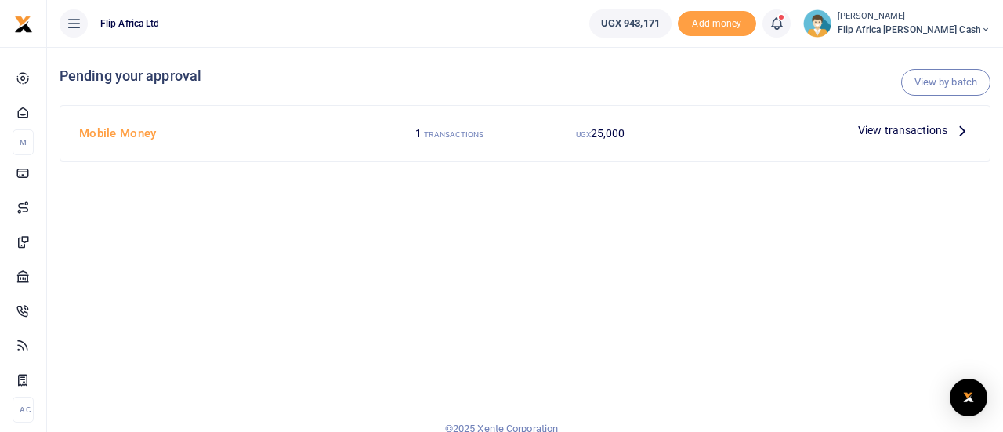
click at [902, 132] on span "View transactions" at bounding box center [902, 129] width 89 height 17
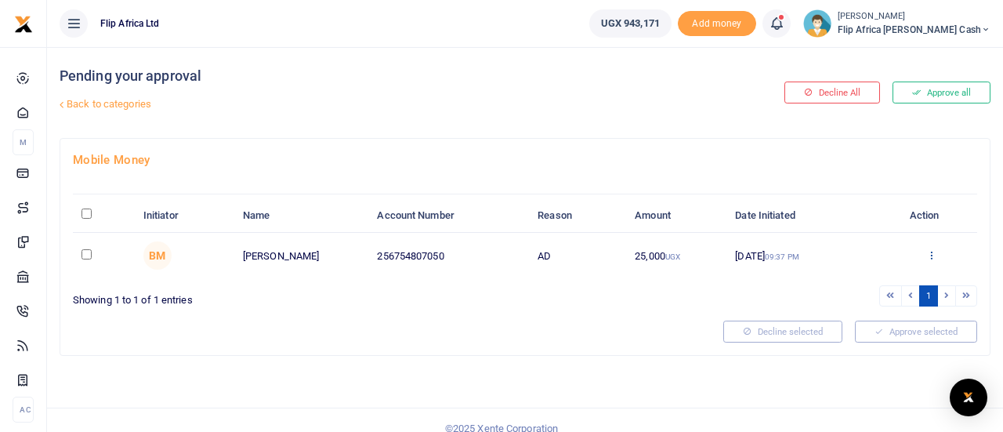
click at [927, 253] on icon at bounding box center [931, 254] width 10 height 11
click at [857, 294] on div "Approve Decline Details" at bounding box center [873, 315] width 125 height 106
click at [925, 251] on div "Approve Decline Details" at bounding box center [931, 256] width 74 height 16
click at [930, 252] on icon at bounding box center [931, 254] width 10 height 11
click at [857, 284] on link "Approve" at bounding box center [874, 280] width 124 height 22
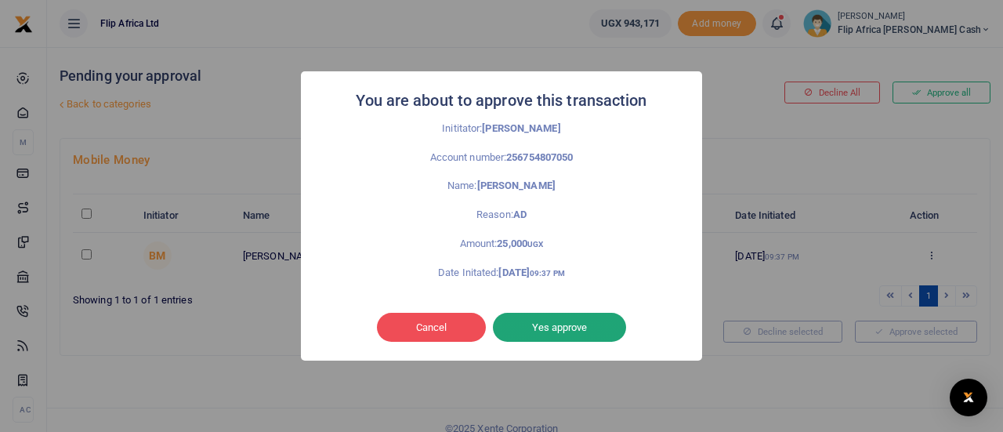
click at [559, 321] on button "Yes approve" at bounding box center [559, 328] width 133 height 30
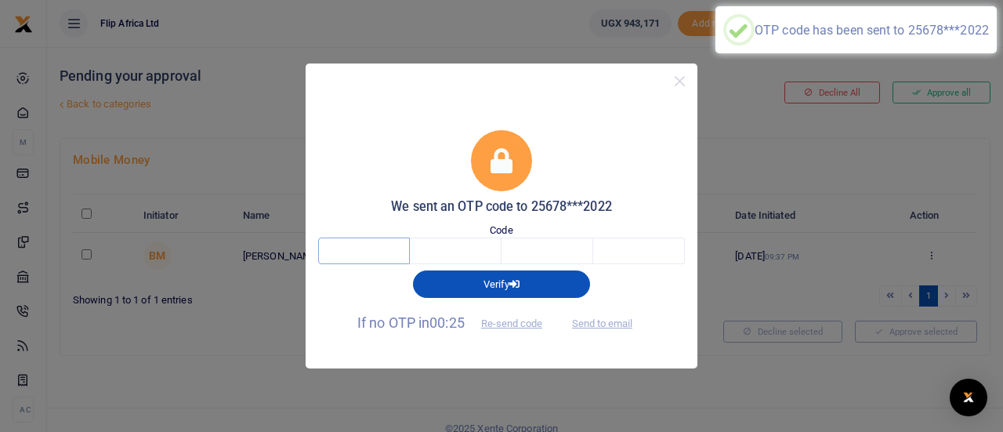
click at [351, 255] on input "text" at bounding box center [364, 250] width 92 height 27
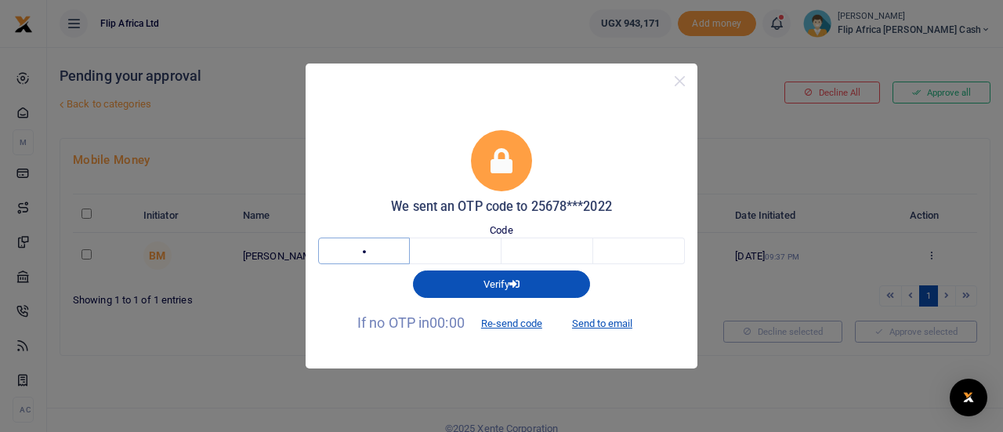
type input "8"
type input "0"
type input "9"
type input "4"
